Goal: Browse casually

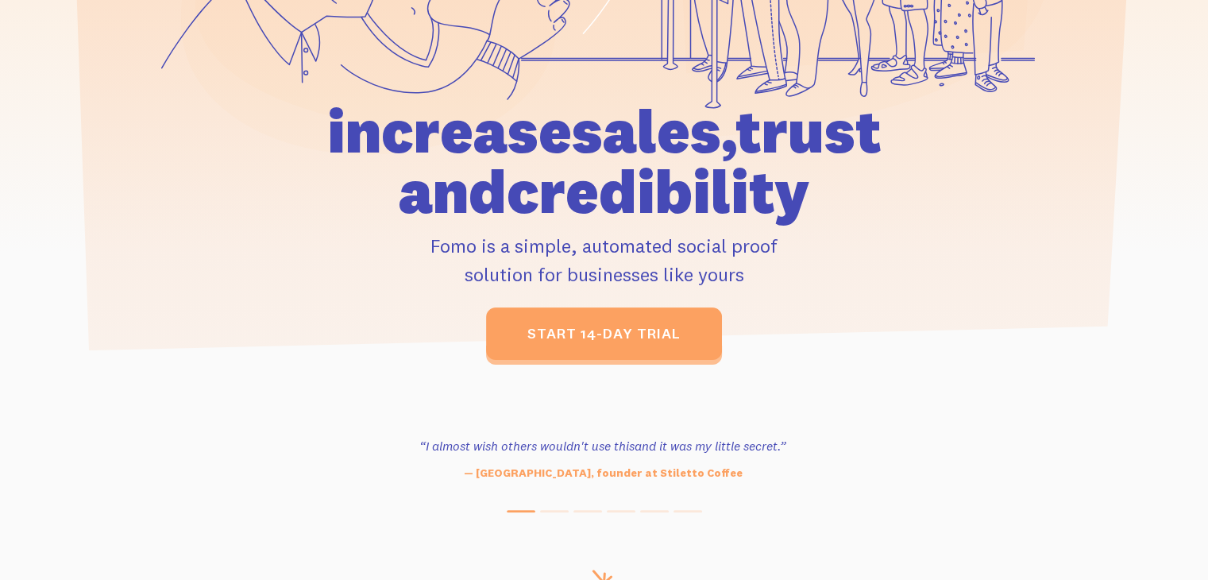
scroll to position [476, 0]
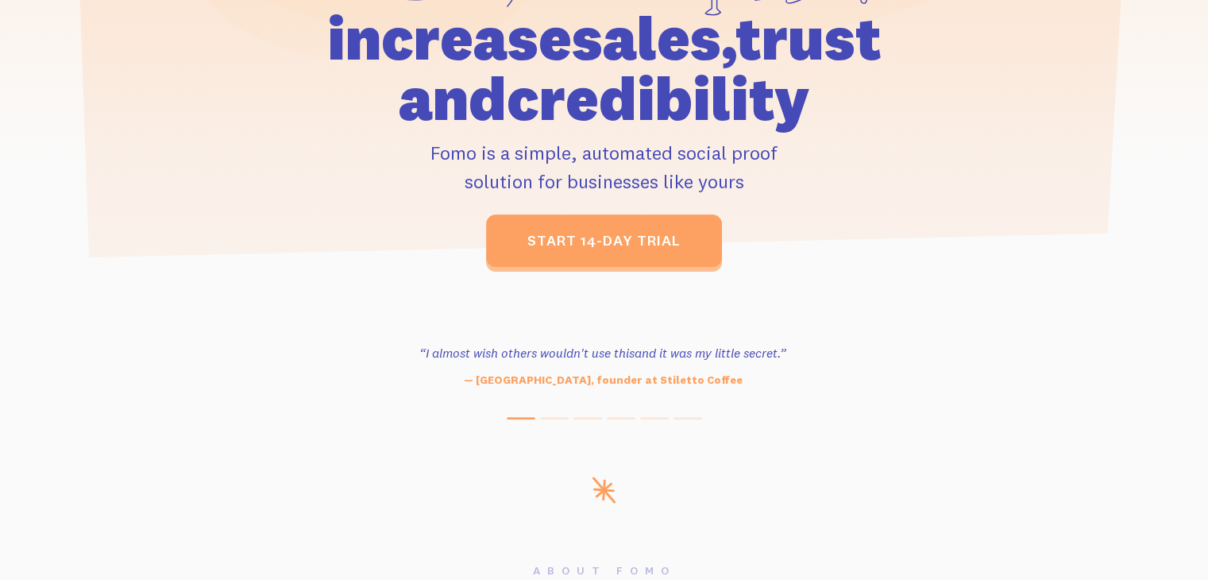
click at [446, 150] on p "Fomo is a simple, automated social proof solution for businesses like yours" at bounding box center [604, 166] width 735 height 57
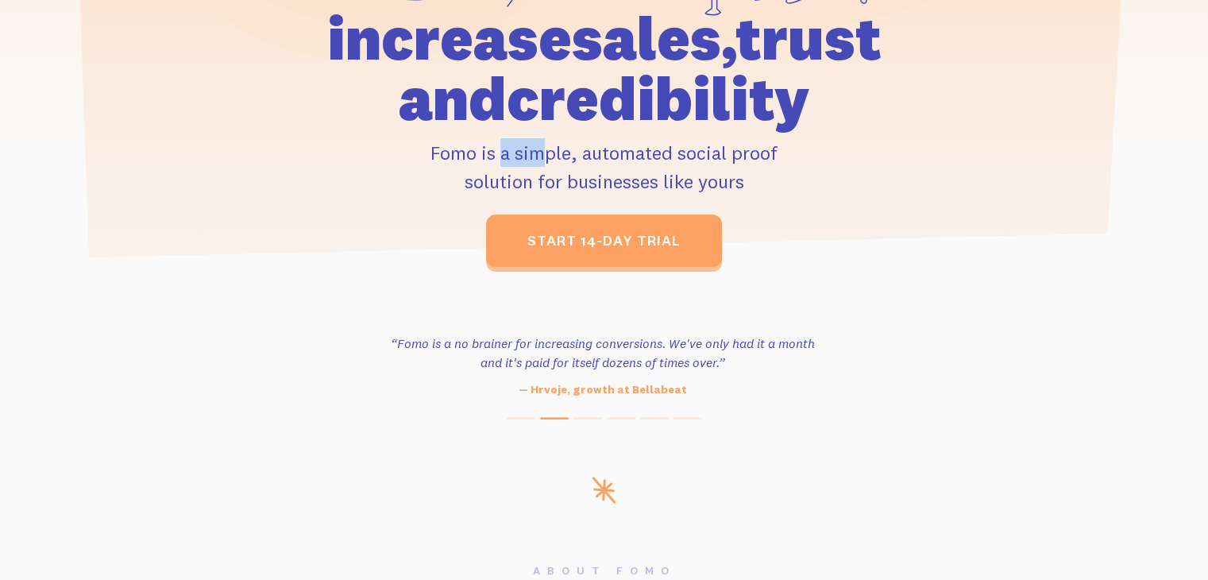
click at [446, 150] on p "Fomo is a simple, automated social proof solution for businesses like yours" at bounding box center [604, 166] width 735 height 57
click at [412, 341] on h3 "“Fomo is a no brainer for increasing conversions. We've only had it a month and…" at bounding box center [603, 352] width 434 height 38
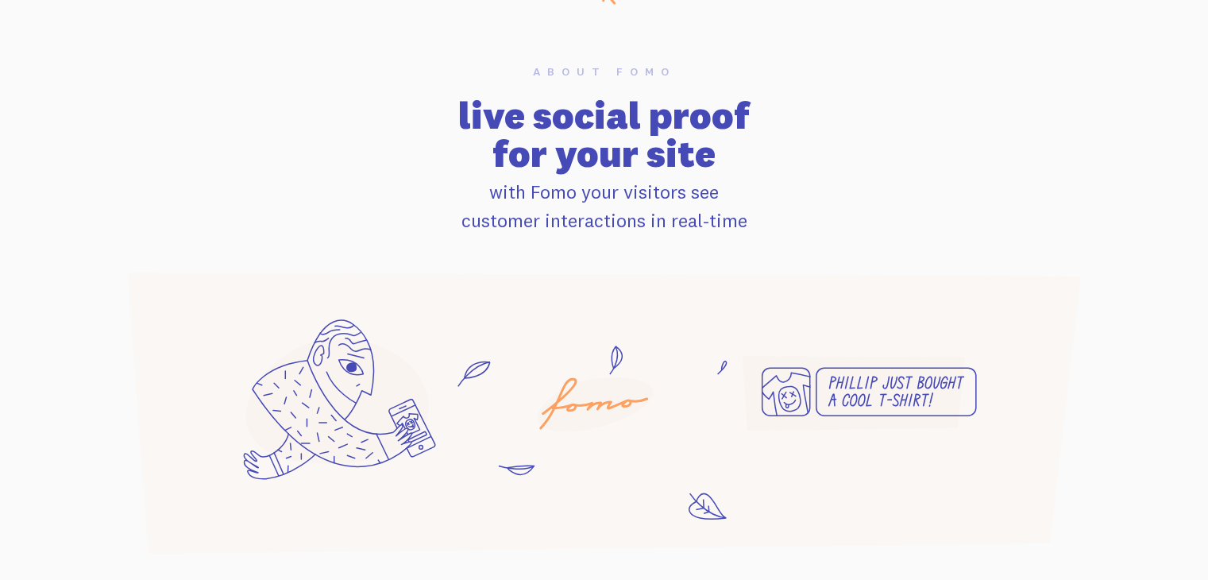
scroll to position [794, 0]
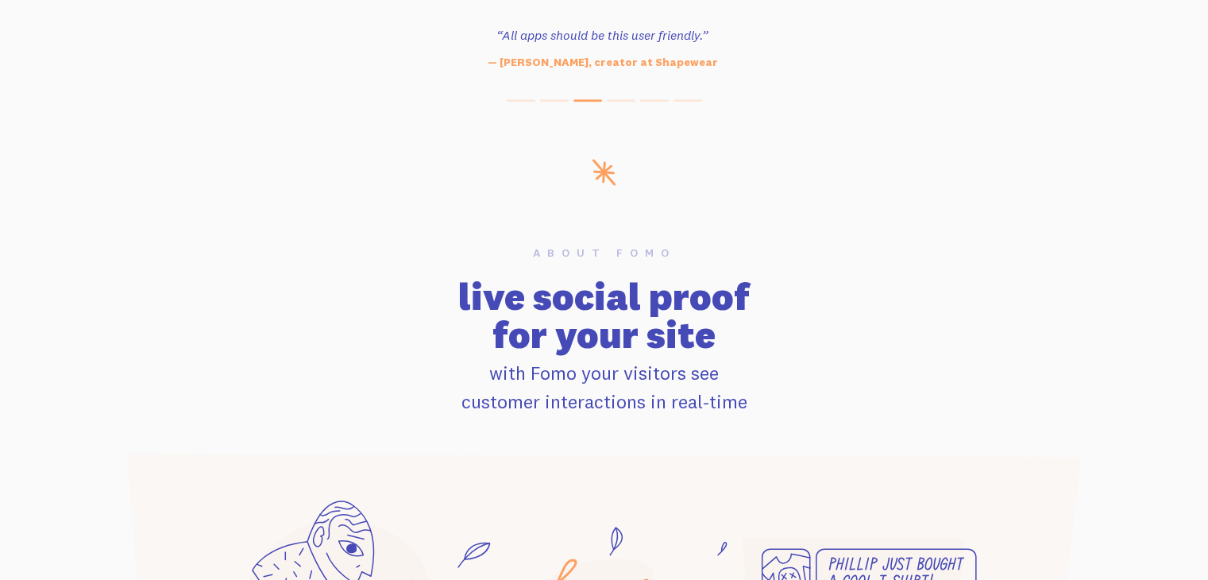
click at [543, 375] on p "with Fomo your visitors see customer interactions in real-time" at bounding box center [604, 386] width 997 height 57
copy p "Fomo"
